Goal: Navigation & Orientation: Find specific page/section

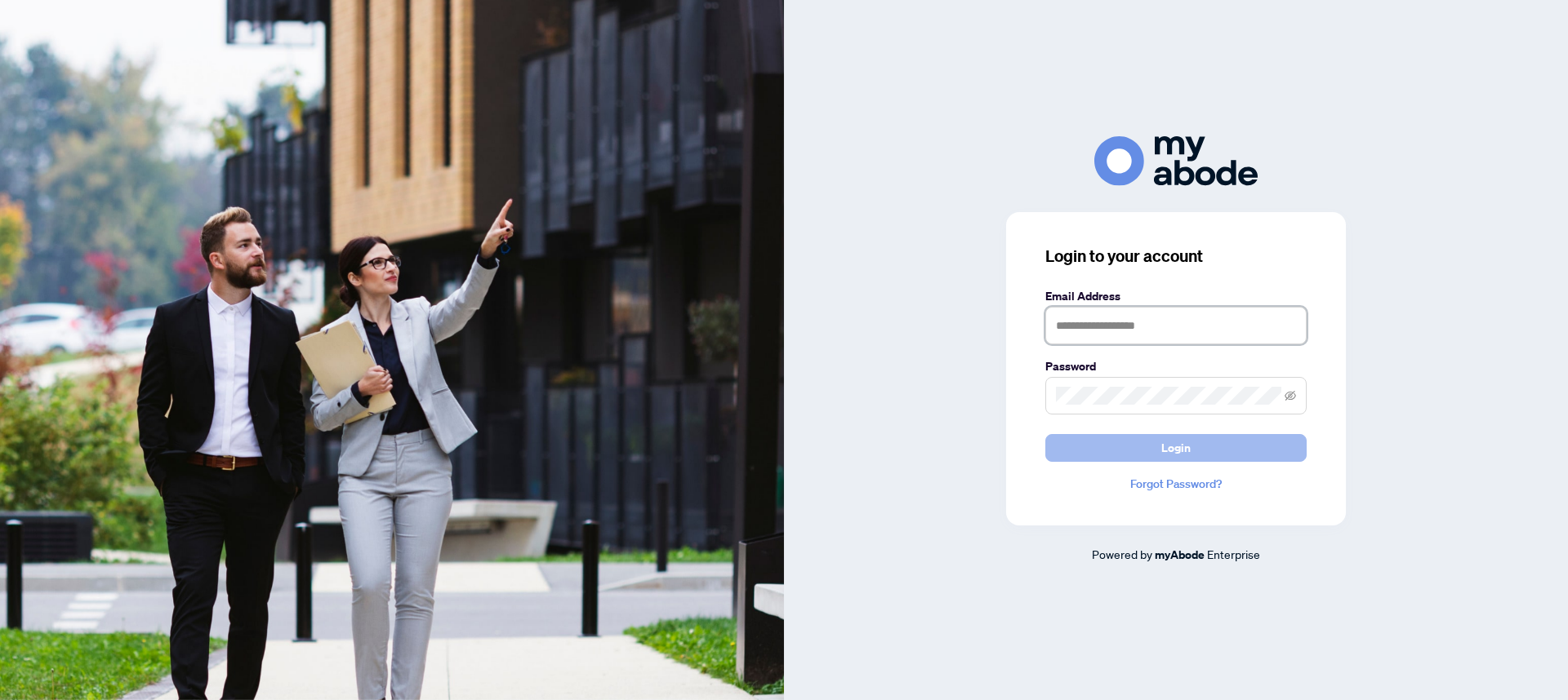
type input "**********"
click at [1153, 442] on button "Login" at bounding box center [1176, 448] width 262 height 28
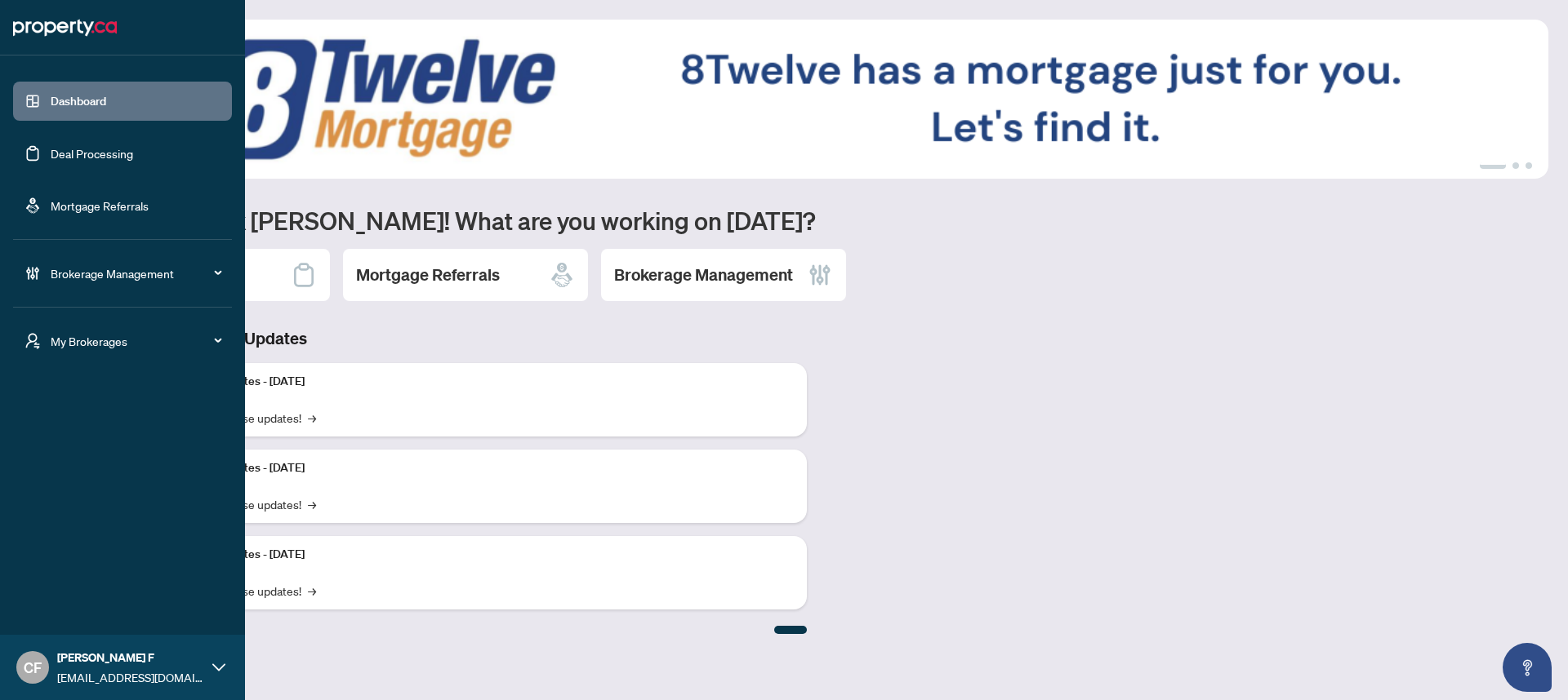
click at [38, 351] on div "My Brokerages" at bounding box center [122, 341] width 219 height 39
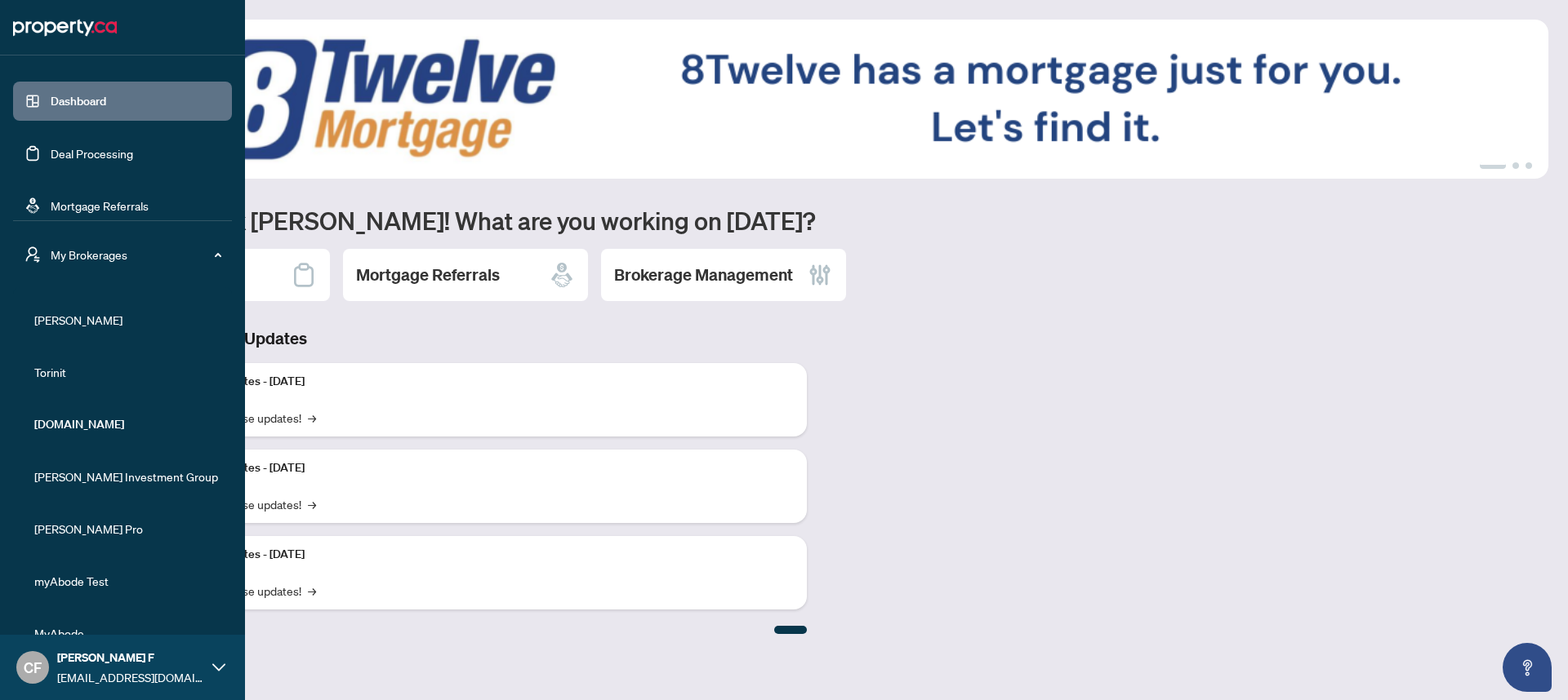
click at [56, 319] on span "RAHR" at bounding box center [127, 319] width 187 height 18
